Goal: Task Accomplishment & Management: Complete application form

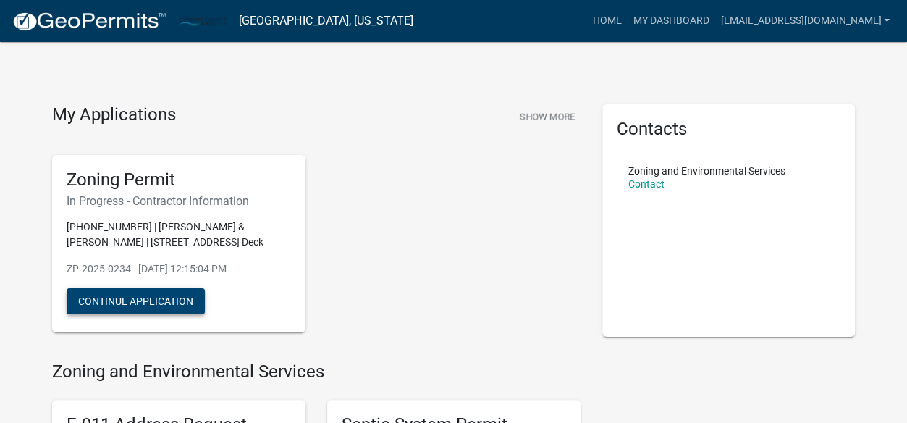
click at [156, 314] on button "Continue Application" at bounding box center [136, 301] width 138 height 26
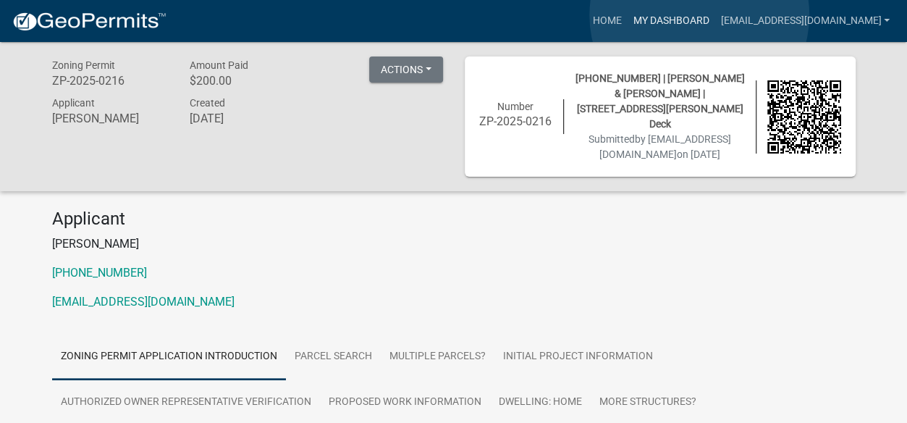
click at [699, 15] on link "My Dashboard" at bounding box center [671, 21] width 88 height 28
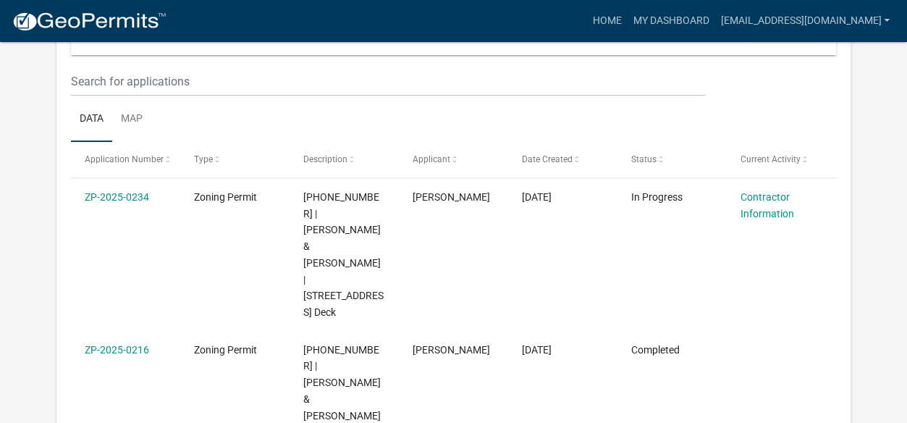
scroll to position [182, 0]
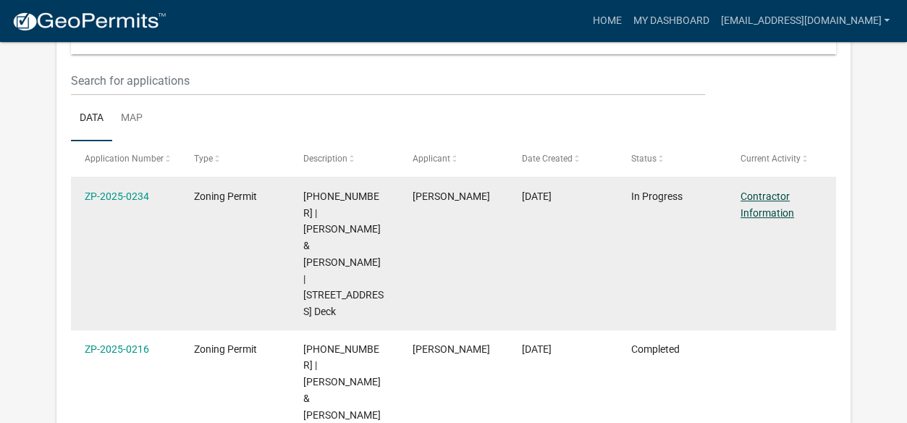
click at [759, 198] on link "Contractor Information" at bounding box center [767, 204] width 54 height 28
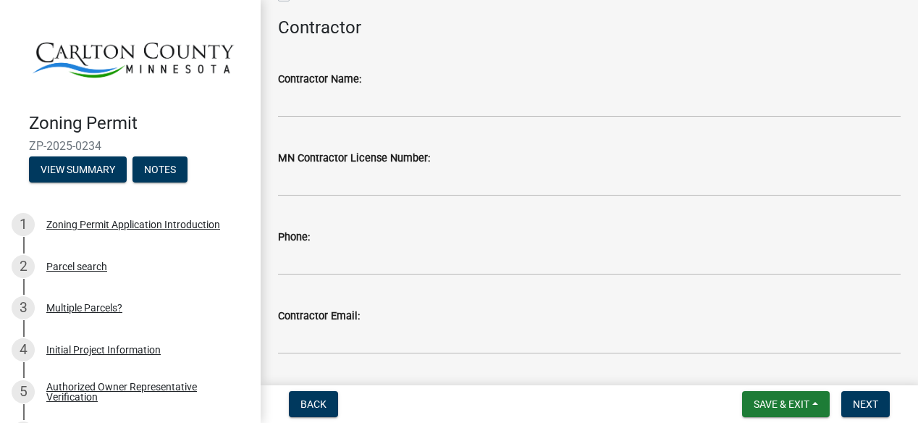
scroll to position [174, 0]
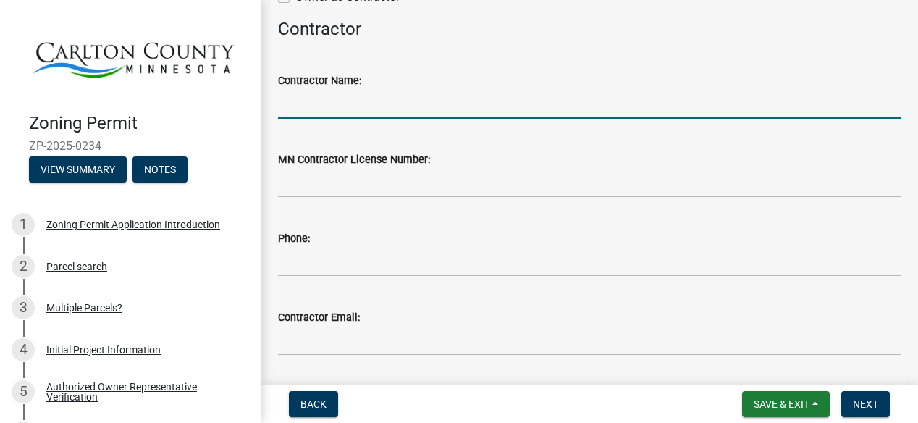
click at [480, 111] on input "Contractor Name:" at bounding box center [589, 104] width 622 height 30
type input "e"
type input "Eric Palkie"
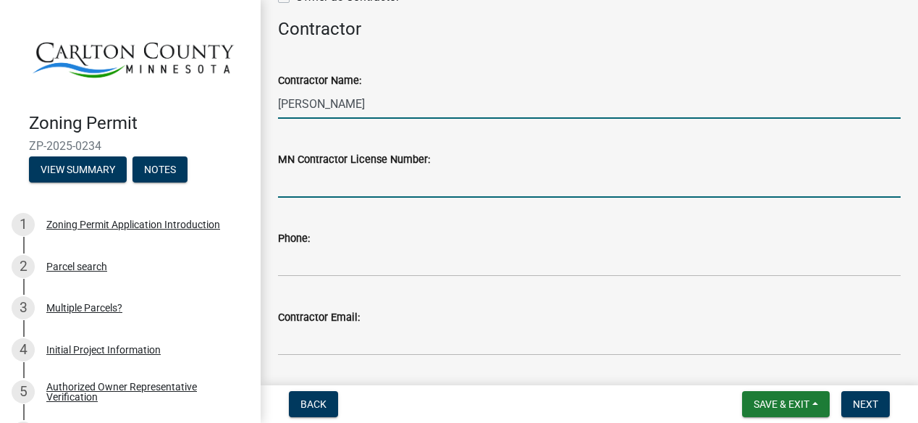
click at [468, 185] on input "MN Contractor License Number:" at bounding box center [589, 183] width 622 height 30
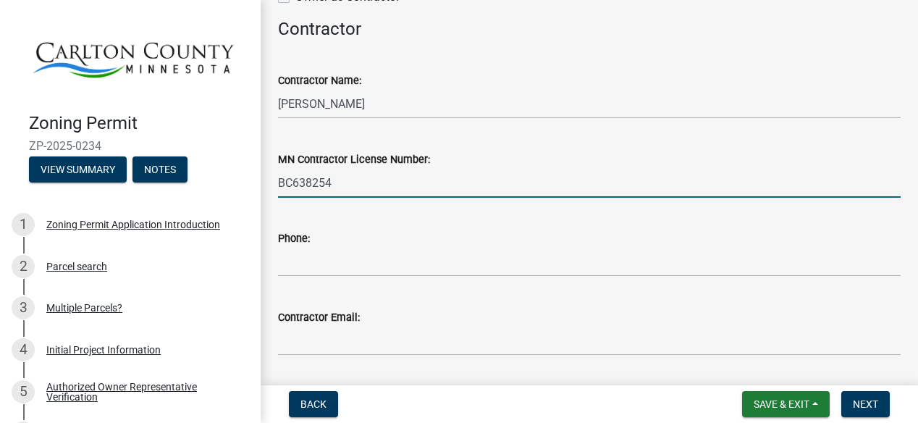
type input "BC638254"
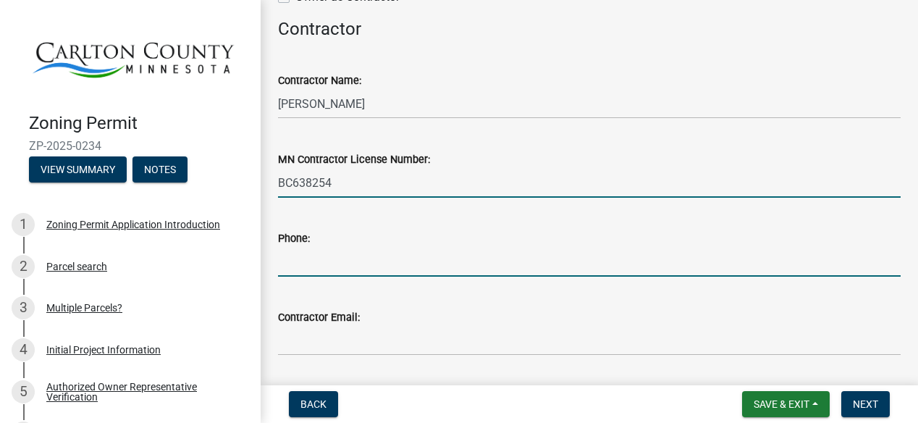
click at [416, 256] on input "Phone:" at bounding box center [589, 262] width 622 height 30
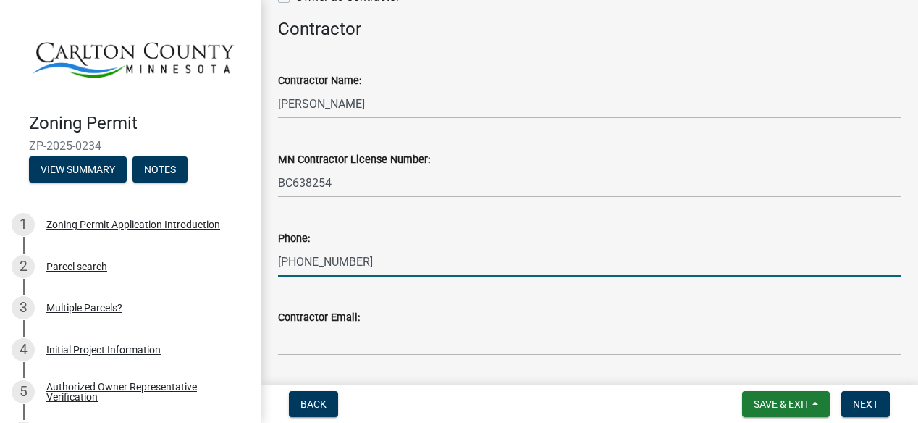
type input "218-380-4700"
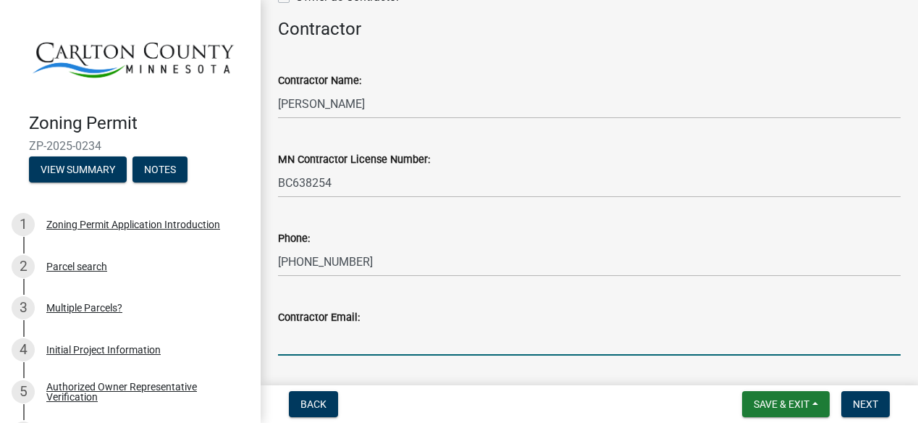
click at [384, 339] on input "Contractor Email:" at bounding box center [589, 341] width 622 height 30
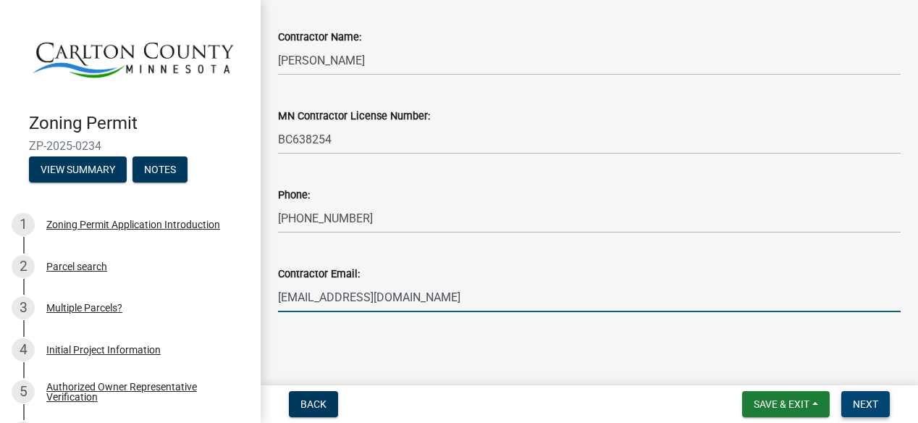
type input "[EMAIL_ADDRESS][DOMAIN_NAME]"
click at [863, 406] on span "Next" at bounding box center [865, 404] width 25 height 12
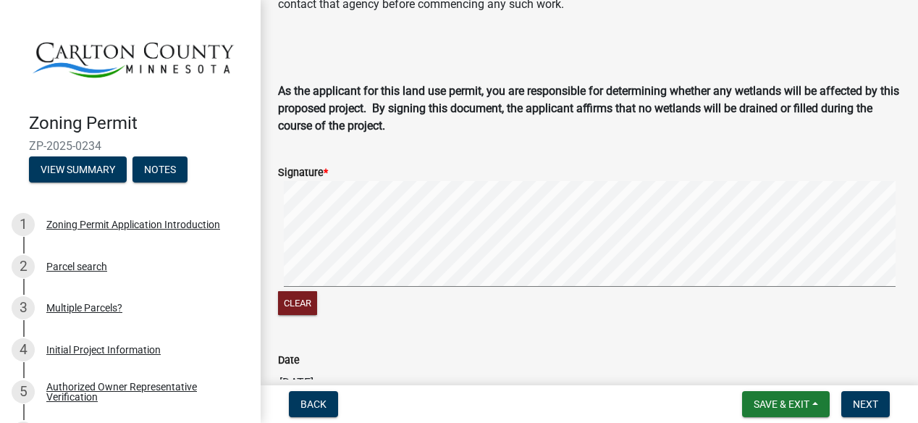
scroll to position [489, 0]
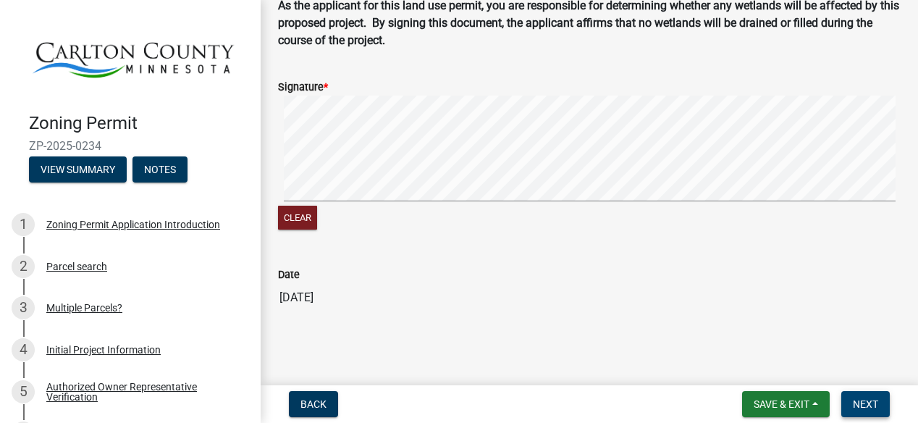
click at [877, 405] on span "Next" at bounding box center [865, 404] width 25 height 12
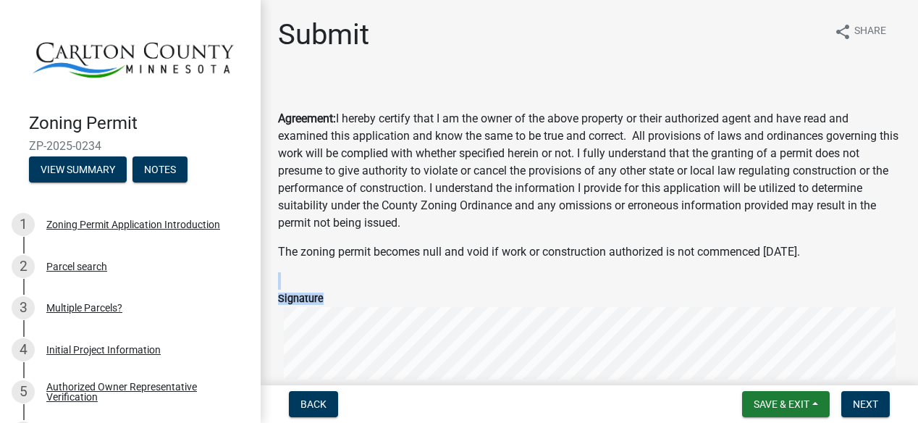
click at [358, 334] on form "Signature Clear" at bounding box center [589, 358] width 622 height 172
click at [358, 283] on form "Signature Clear" at bounding box center [589, 358] width 622 height 172
click at [440, 284] on form "Signature Clear" at bounding box center [589, 358] width 622 height 172
click at [454, 329] on form "Signature Clear" at bounding box center [589, 358] width 622 height 172
click at [301, 297] on label "Signature" at bounding box center [301, 299] width 46 height 10
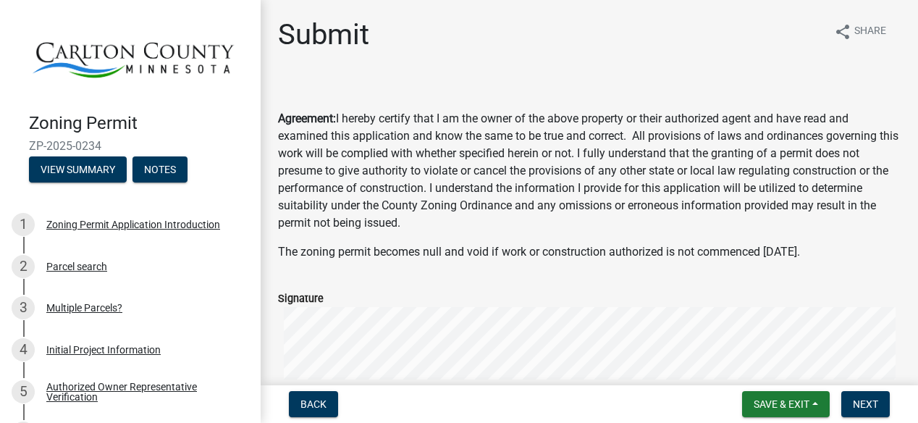
click at [413, 291] on div "Signature" at bounding box center [589, 298] width 622 height 17
click at [538, 292] on form "Signature Clear" at bounding box center [589, 358] width 622 height 172
click at [866, 406] on span "Next" at bounding box center [865, 404] width 25 height 12
